Goal: Communication & Community: Answer question/provide support

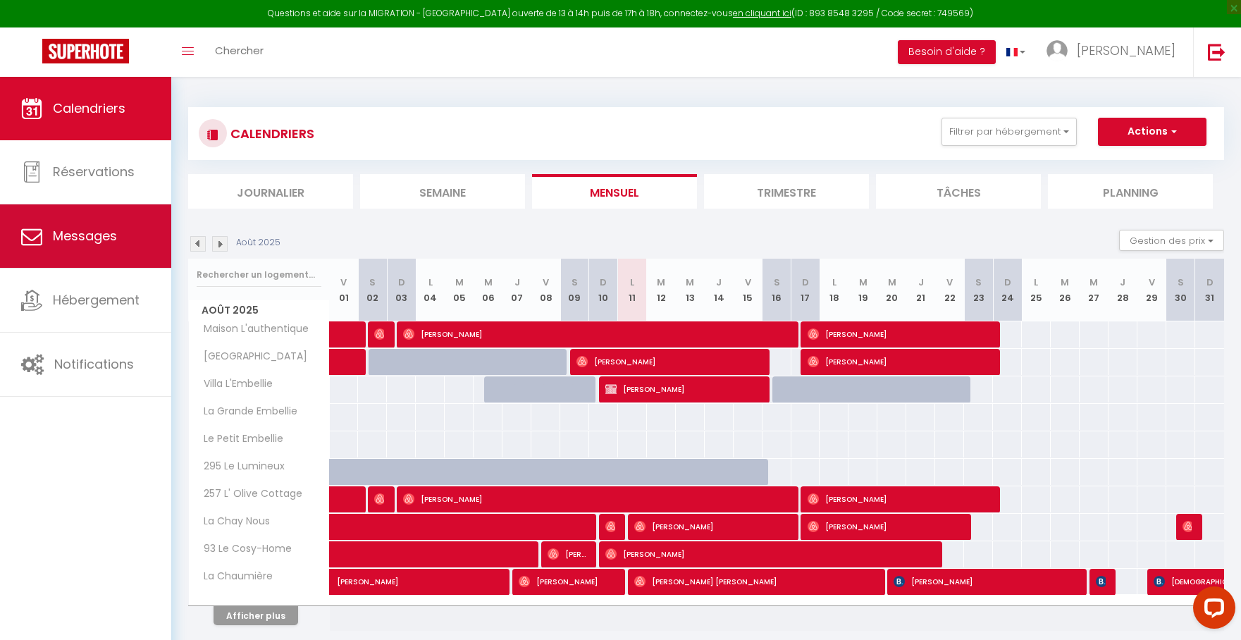
click at [92, 249] on link "Messages" at bounding box center [85, 235] width 171 height 63
select select "message"
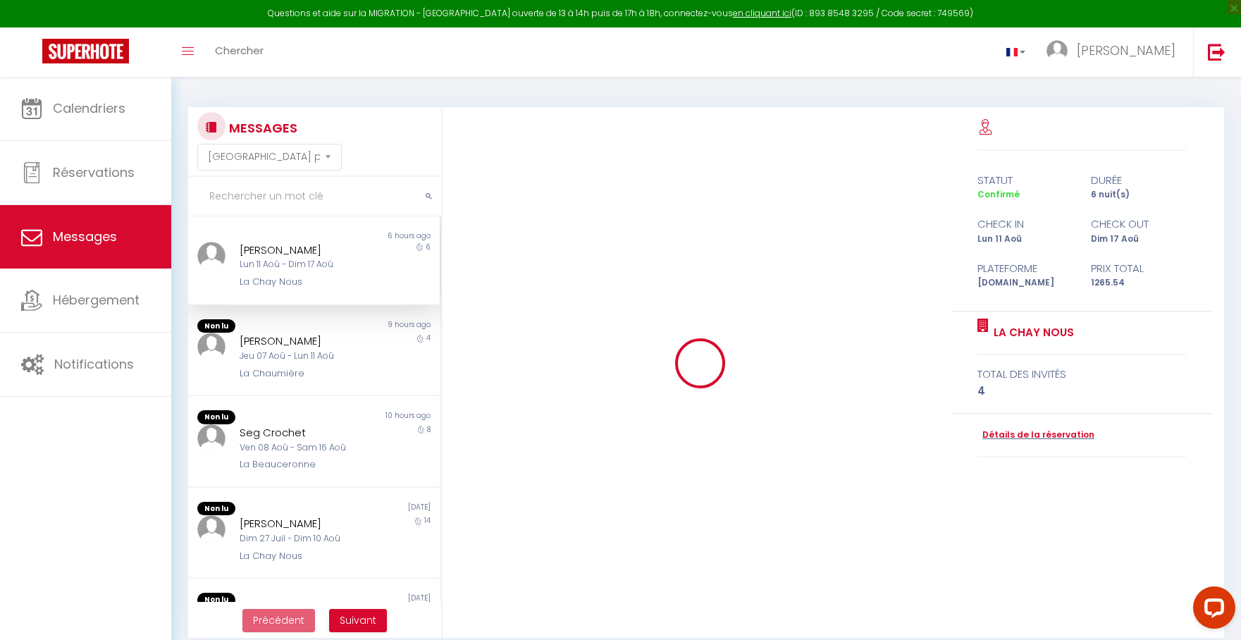
scroll to position [2773, 0]
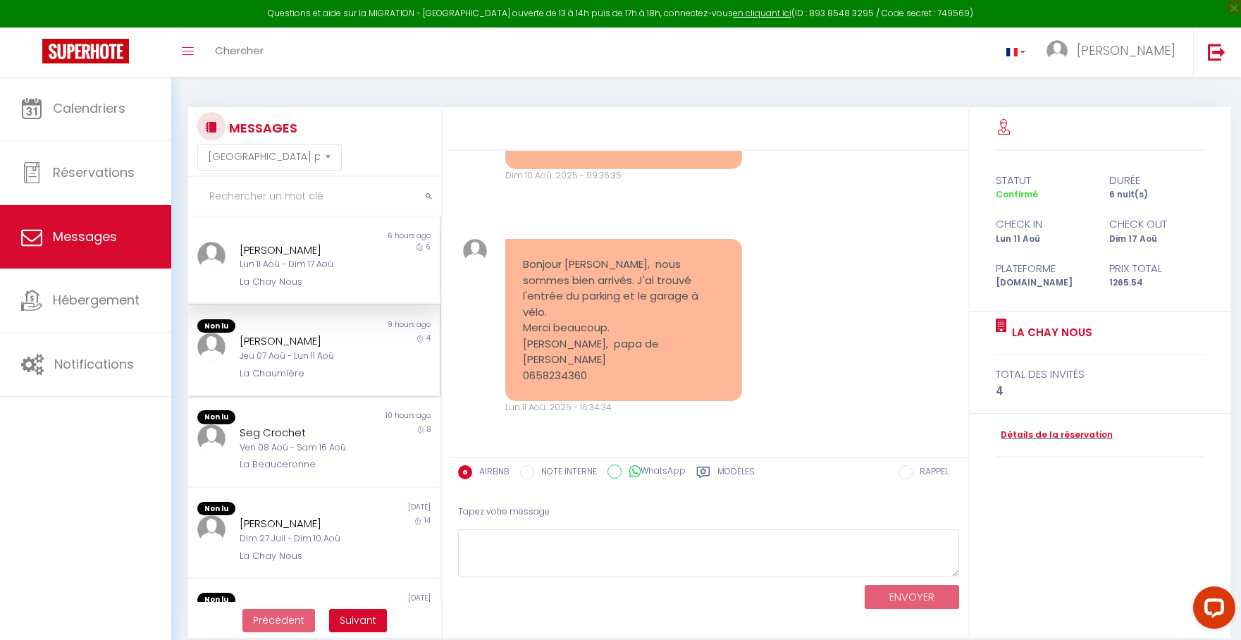
click at [359, 360] on div "Jeu 07 Aoû - Lun 11 Aoû" at bounding box center [304, 356] width 128 height 13
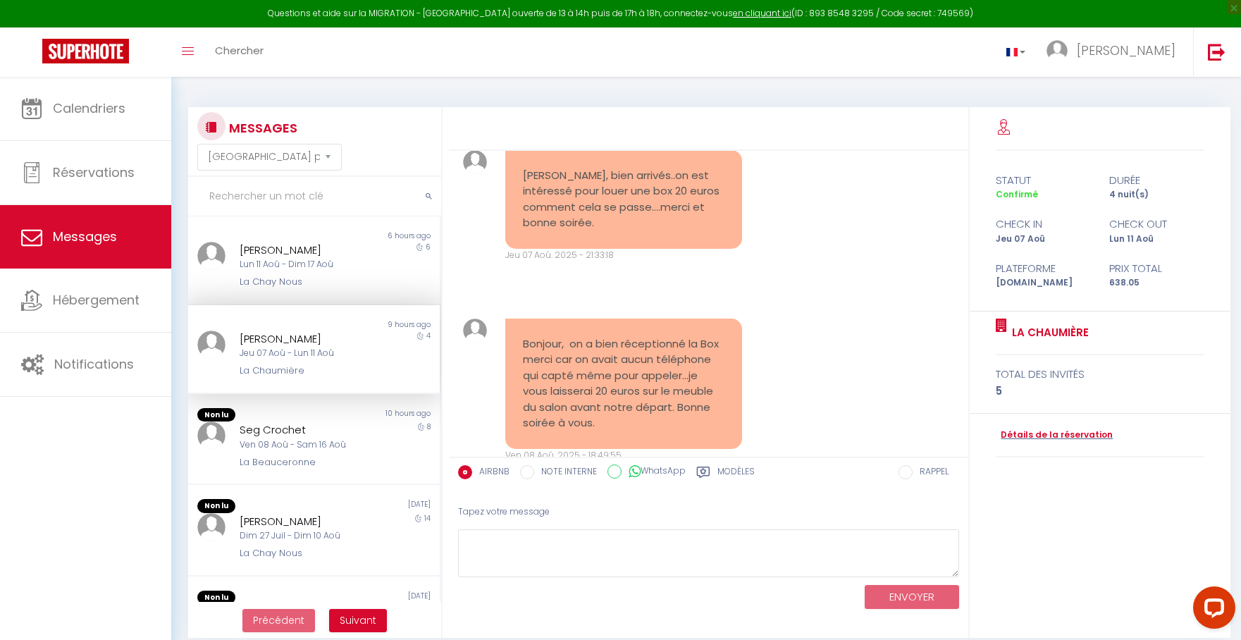
scroll to position [3095, 0]
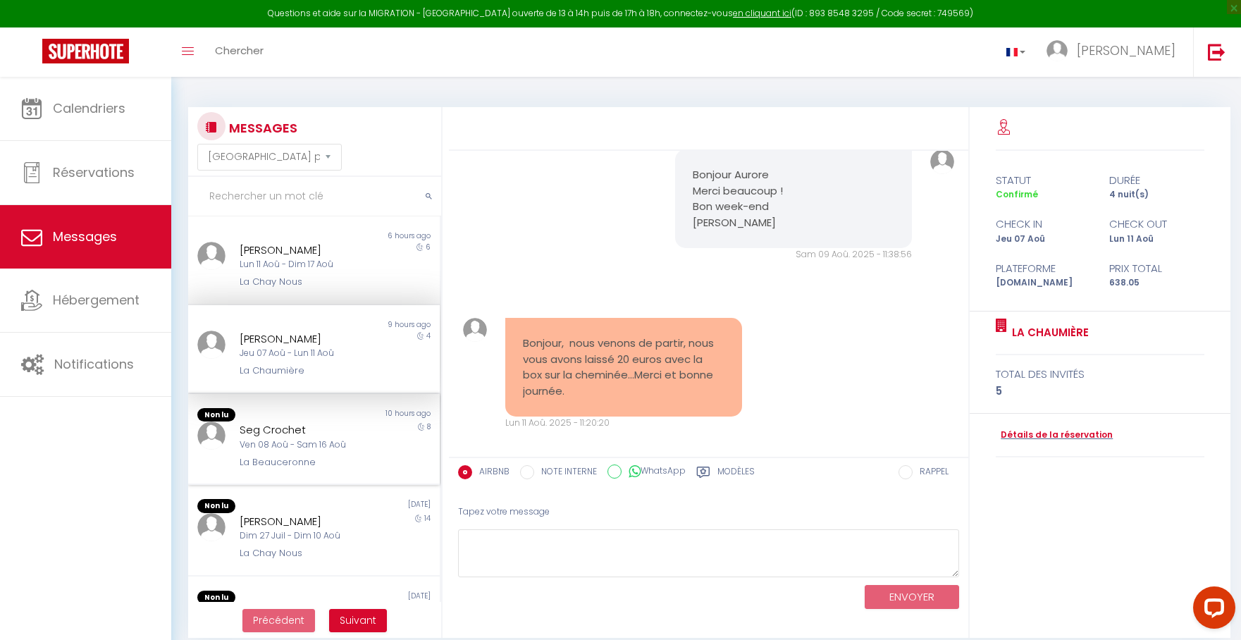
click at [377, 433] on div "8" at bounding box center [408, 446] width 63 height 48
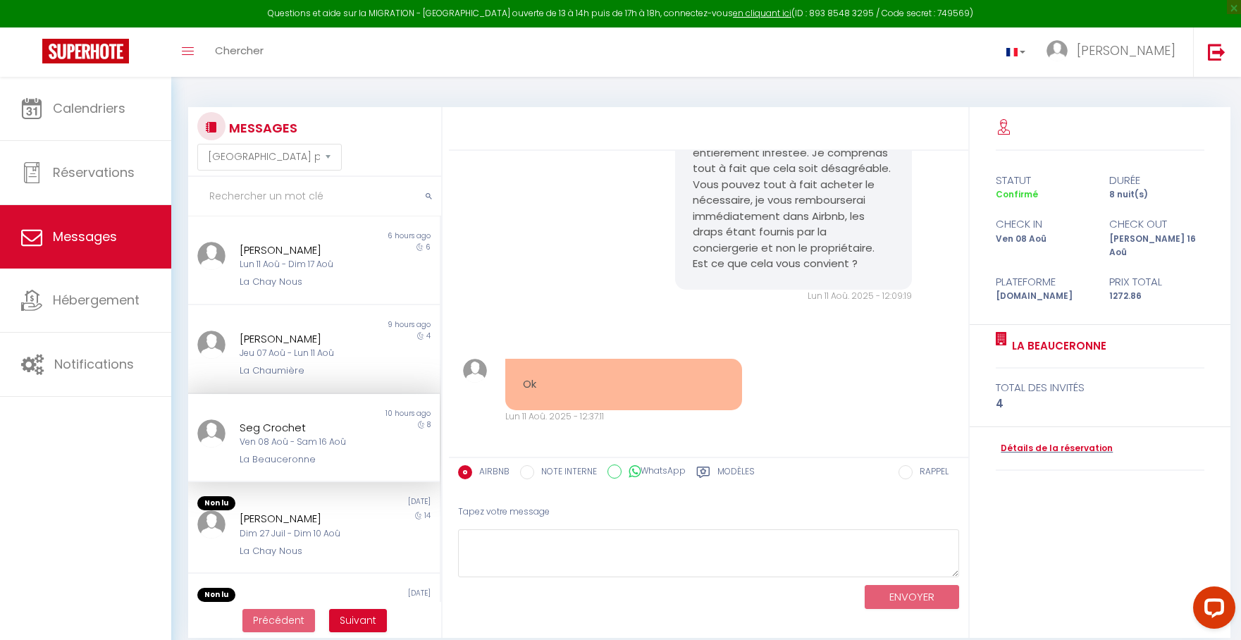
scroll to position [3978, 0]
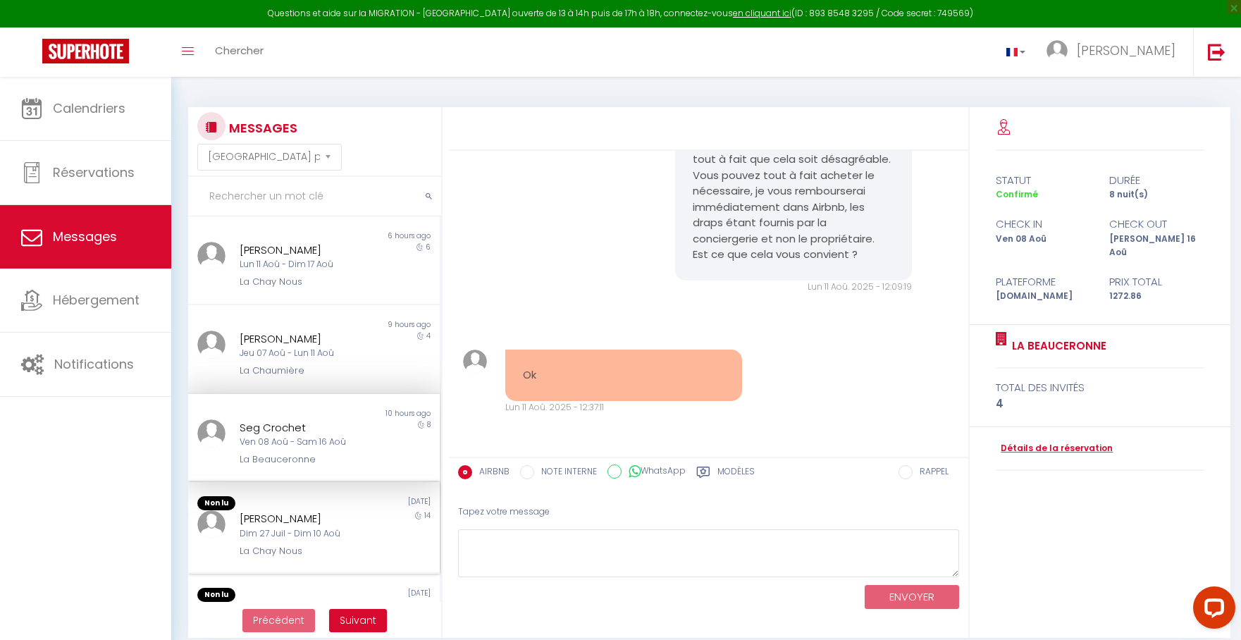
click at [307, 503] on div "Non lu" at bounding box center [250, 503] width 125 height 14
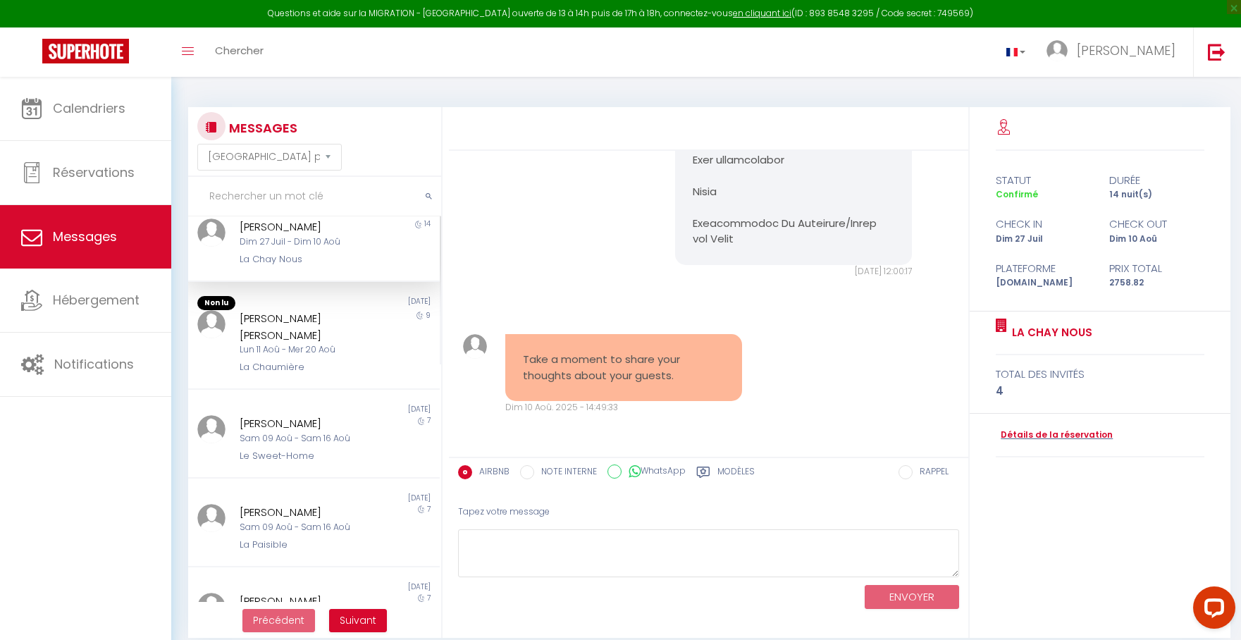
scroll to position [295, 0]
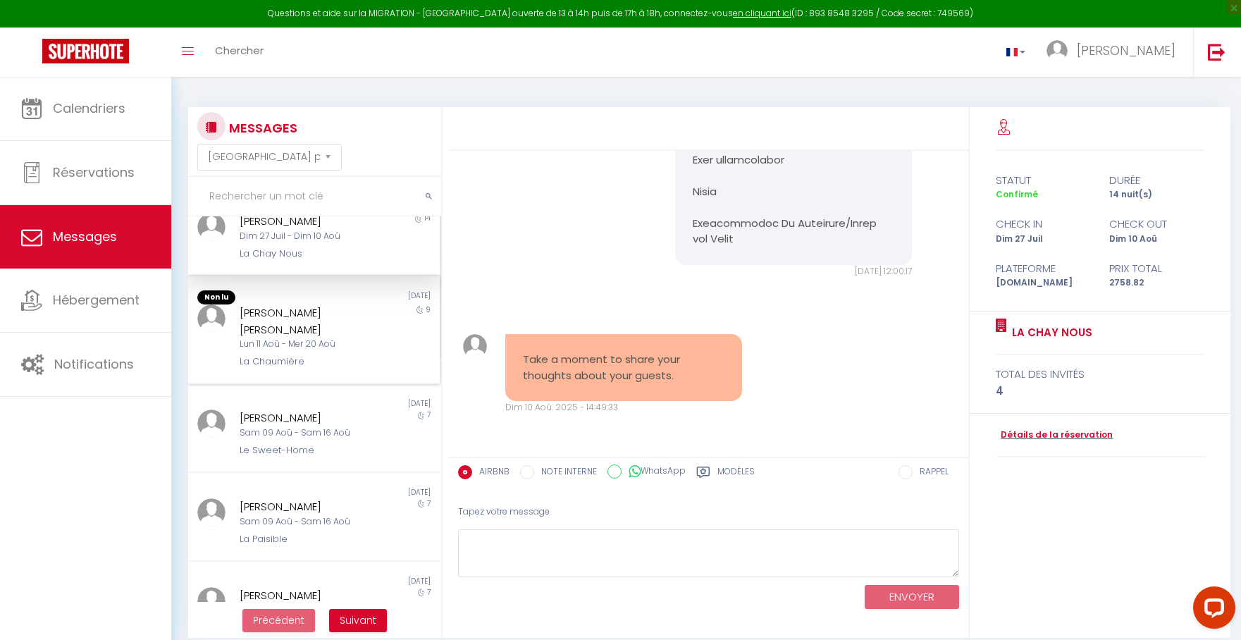
click at [289, 319] on div "[PERSON_NAME] [PERSON_NAME]" at bounding box center [304, 321] width 128 height 33
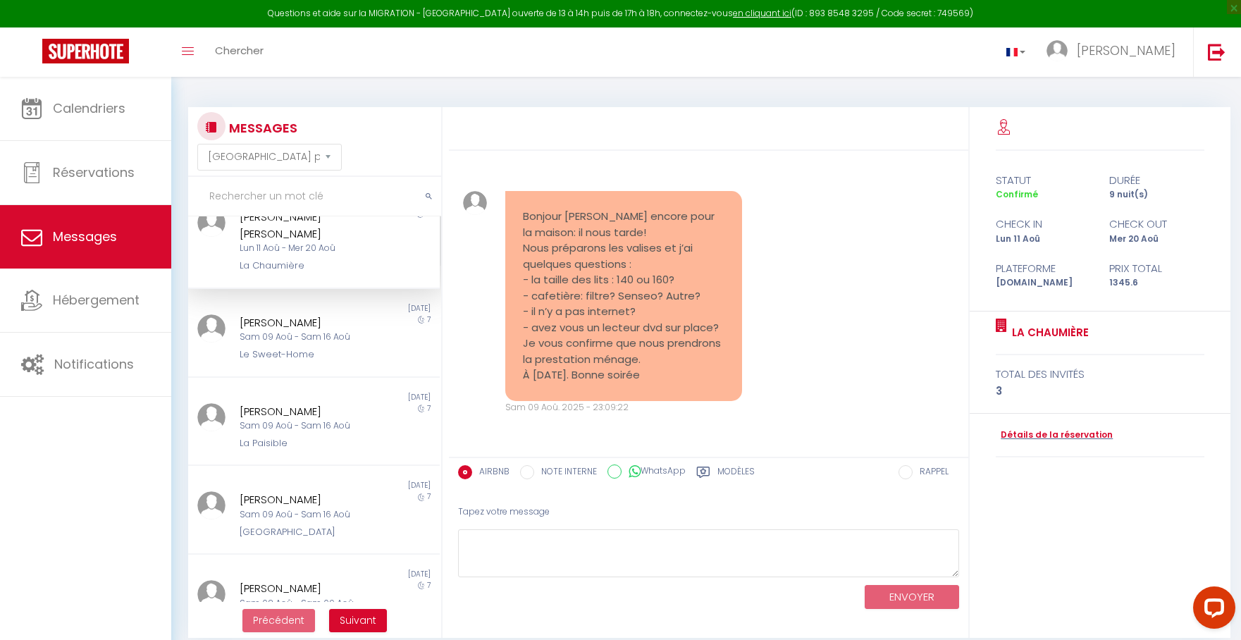
scroll to position [515, 0]
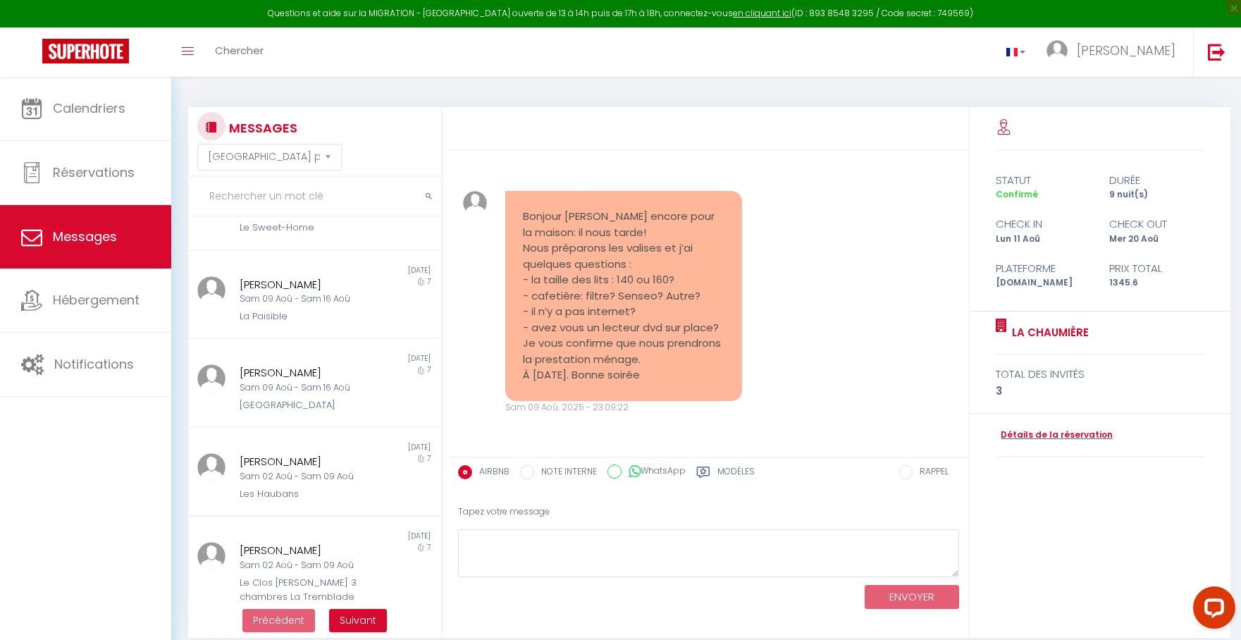
click at [367, 632] on ul "Précédent Suivant" at bounding box center [314, 620] width 253 height 37
click at [362, 623] on span "Suivant" at bounding box center [358, 620] width 37 height 14
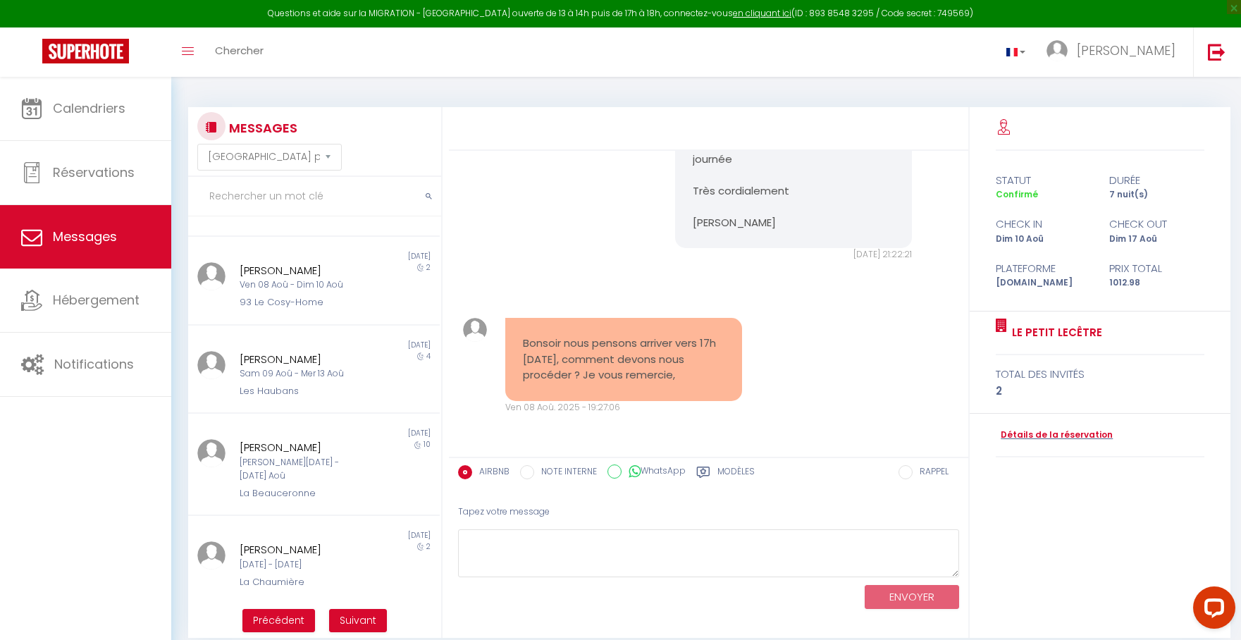
scroll to position [1418, 0]
click at [362, 620] on span "Suivant" at bounding box center [358, 620] width 37 height 14
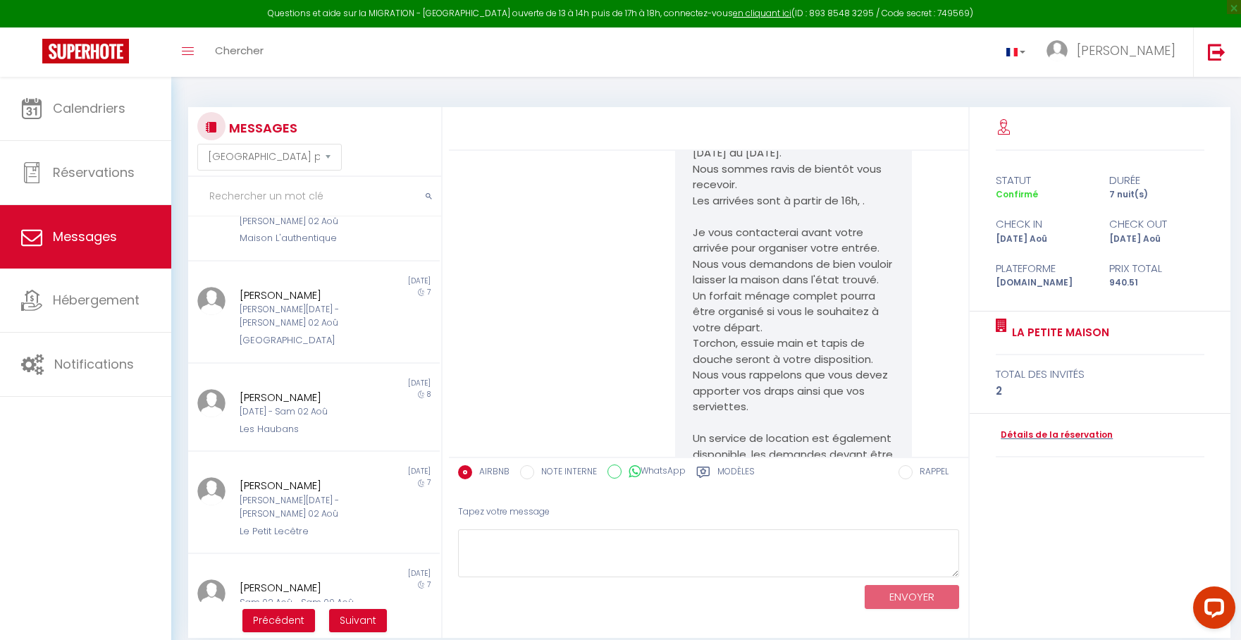
scroll to position [2288, 0]
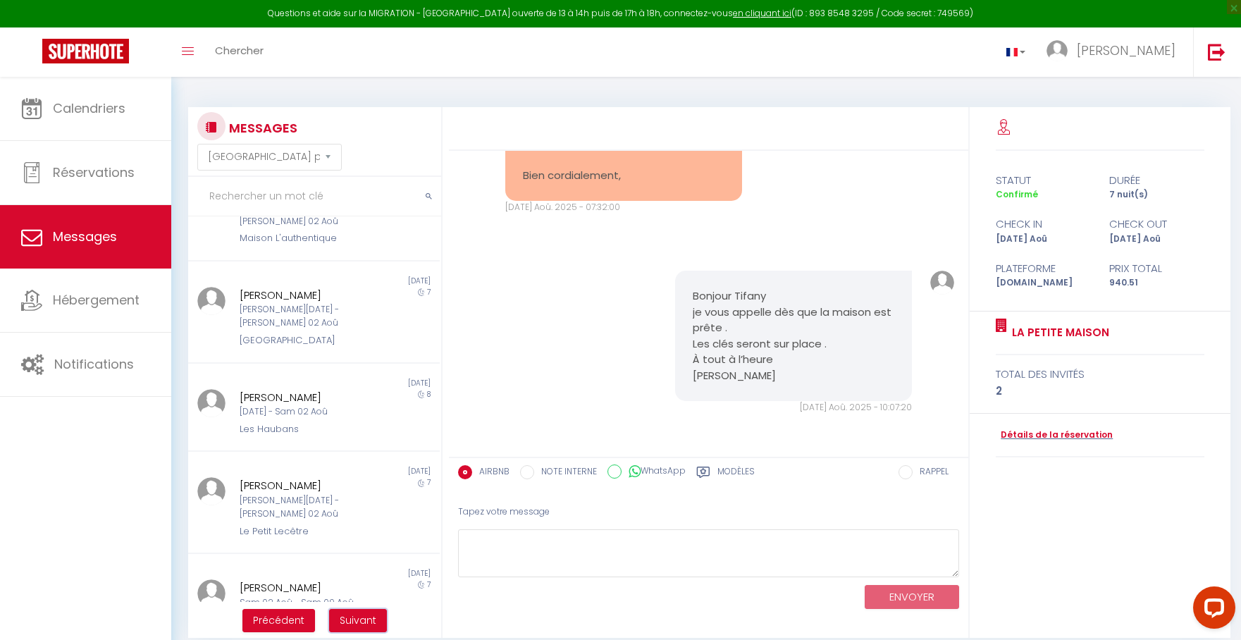
click at [362, 620] on span "Suivant" at bounding box center [358, 620] width 37 height 14
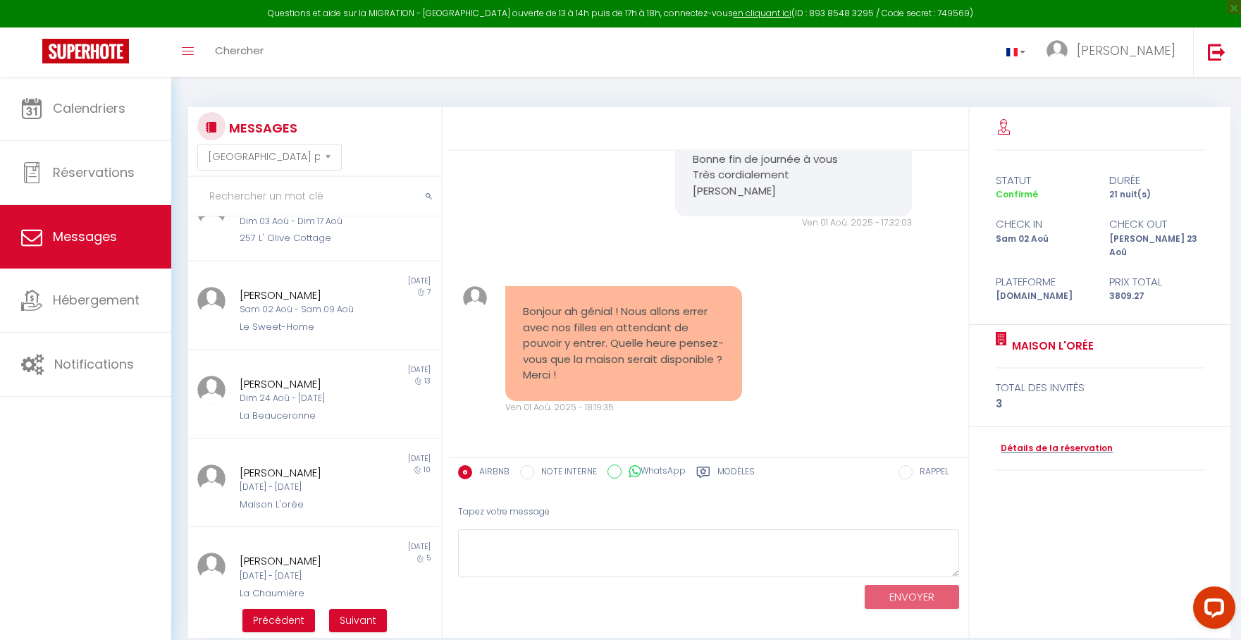
scroll to position [1624, 0]
